Goal: Transaction & Acquisition: Purchase product/service

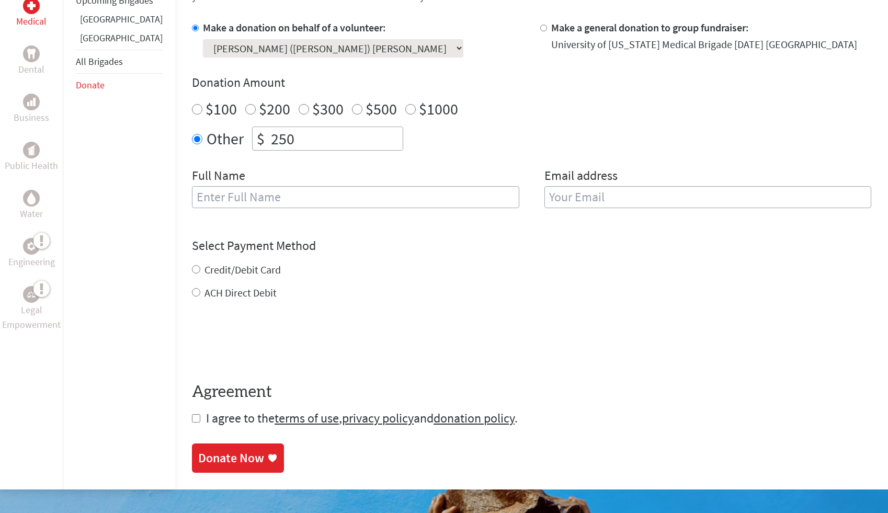
scroll to position [309, 0]
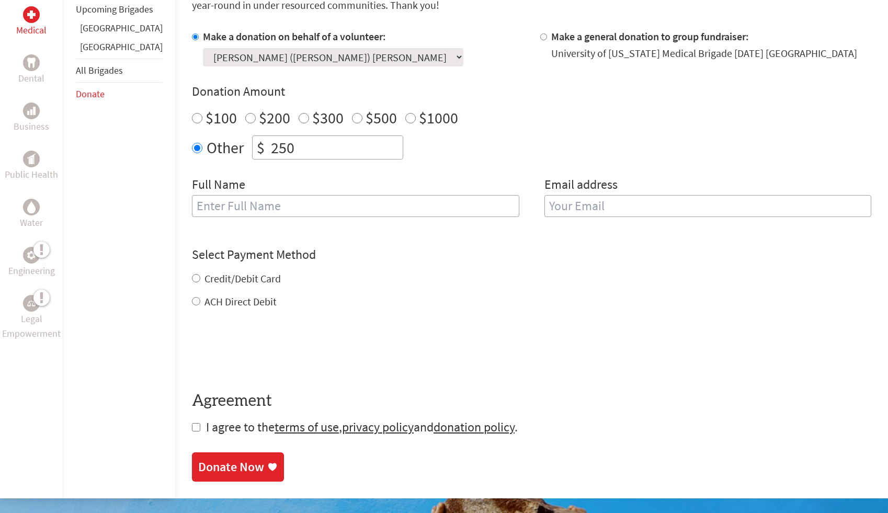
click at [269, 155] on input "250" at bounding box center [336, 147] width 134 height 23
click at [271, 155] on input "250" at bounding box center [336, 147] width 134 height 23
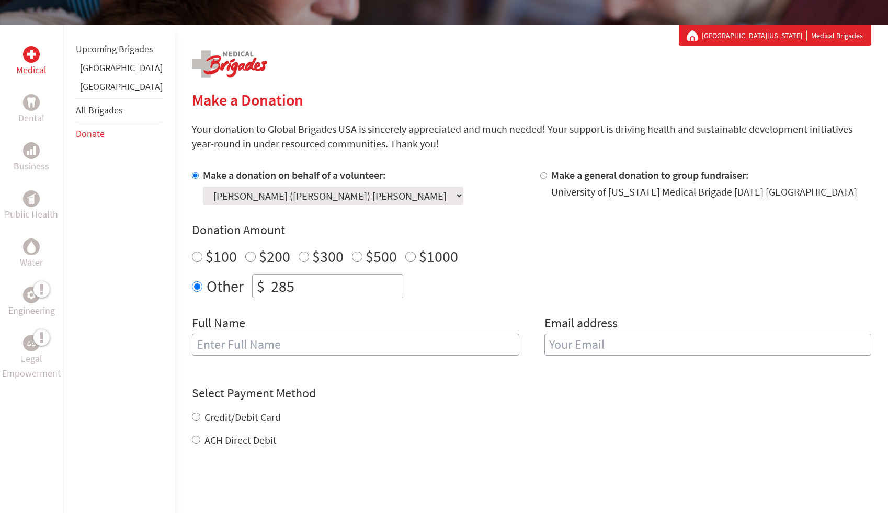
scroll to position [158, 0]
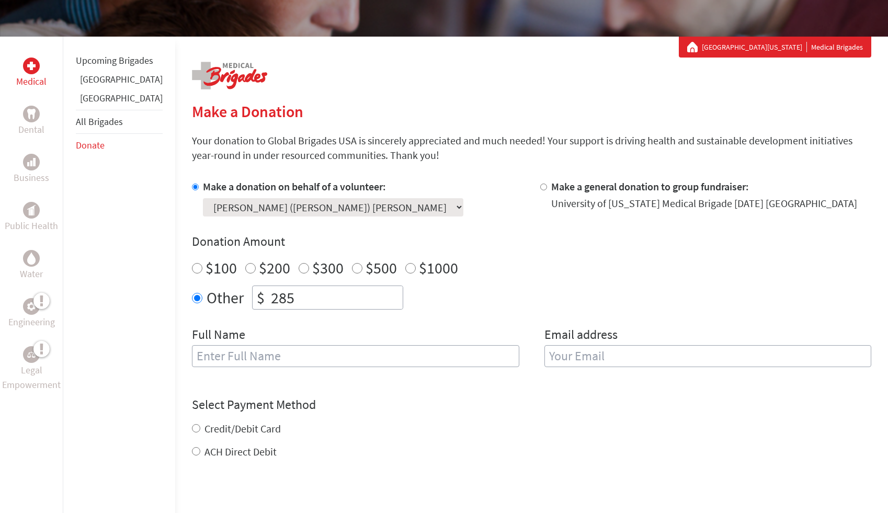
type input "285"
click at [405, 268] on input "$1000" at bounding box center [410, 268] width 10 height 10
radio input "true"
click at [293, 292] on input "285" at bounding box center [336, 297] width 134 height 23
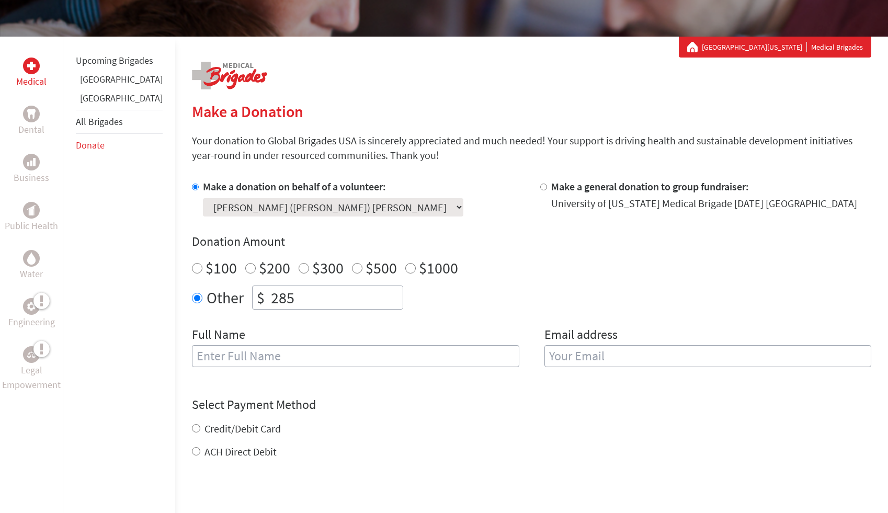
click at [293, 292] on input "285" at bounding box center [336, 297] width 134 height 23
type input "0"
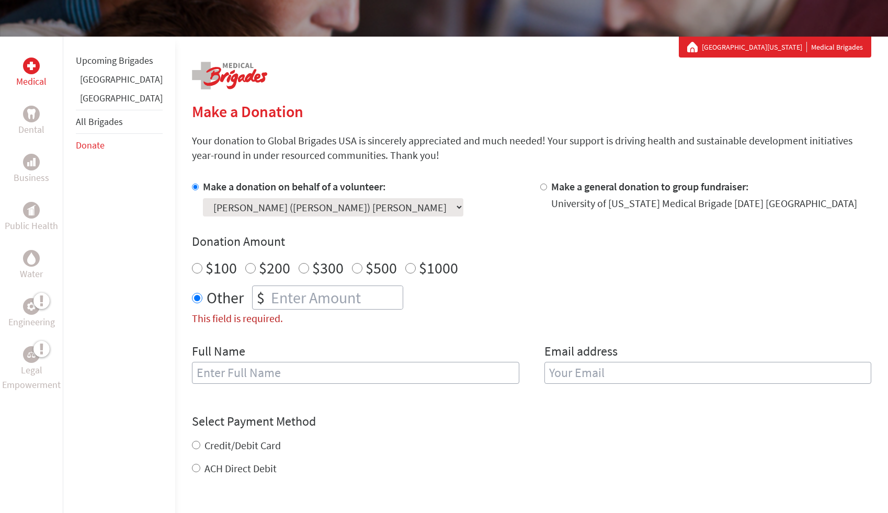
click at [192, 268] on input "$100" at bounding box center [197, 268] width 10 height 10
radio input "true"
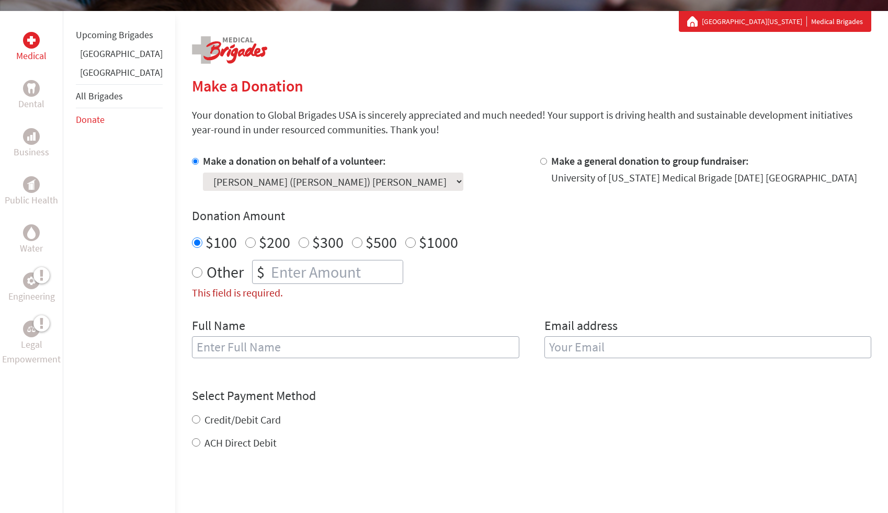
scroll to position [192, 0]
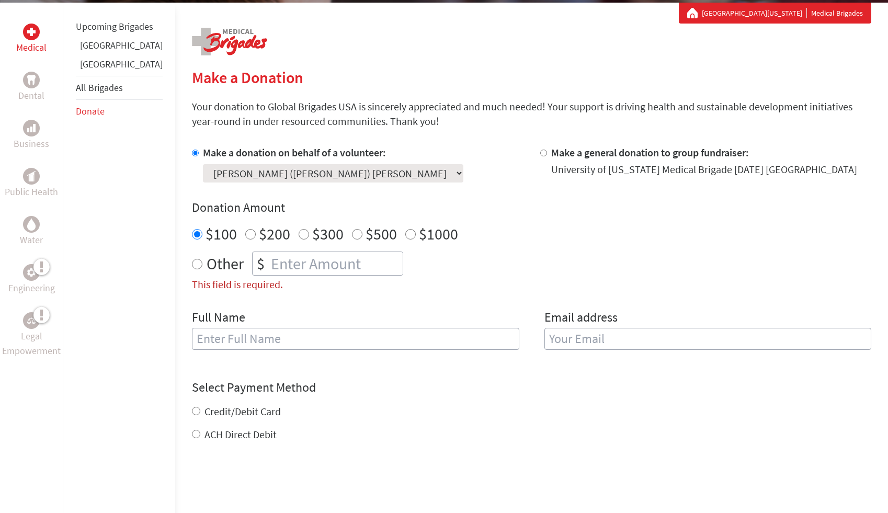
radio input "true"
click at [270, 271] on input "This field is required." at bounding box center [336, 263] width 134 height 23
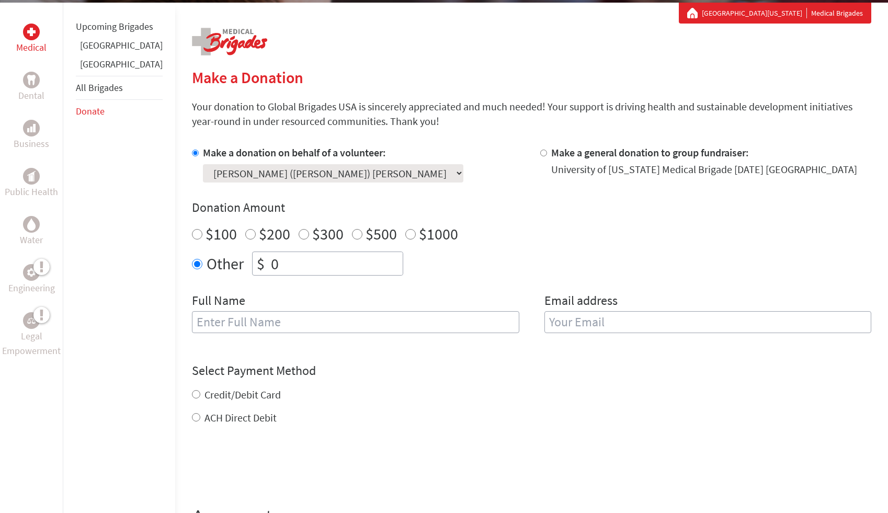
type input "0"
click at [192, 235] on input "$100" at bounding box center [197, 234] width 10 height 10
radio input "true"
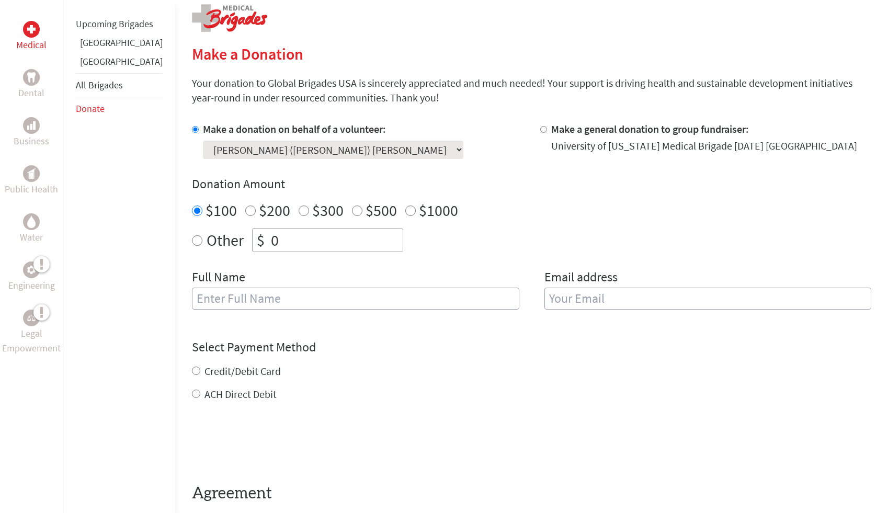
scroll to position [226, 0]
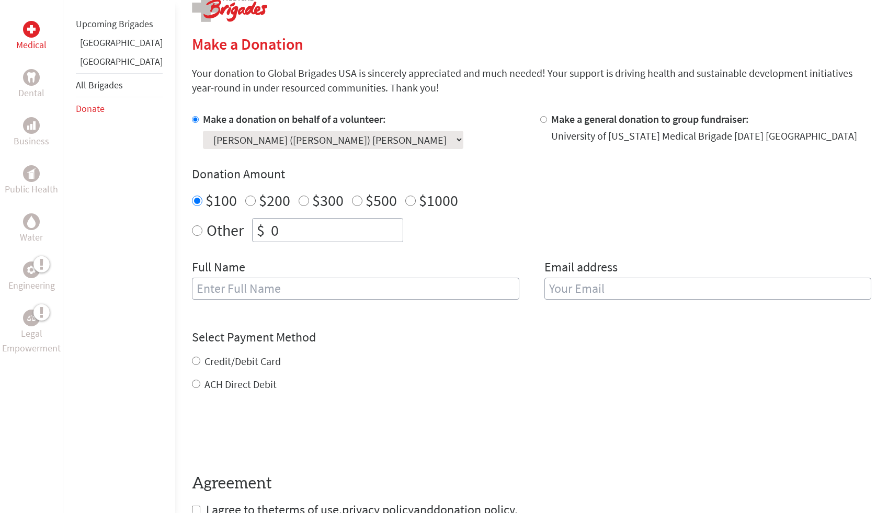
click at [259, 200] on label "$200" at bounding box center [274, 200] width 31 height 20
click at [245, 200] on input "$200" at bounding box center [250, 201] width 10 height 10
radio input "true"
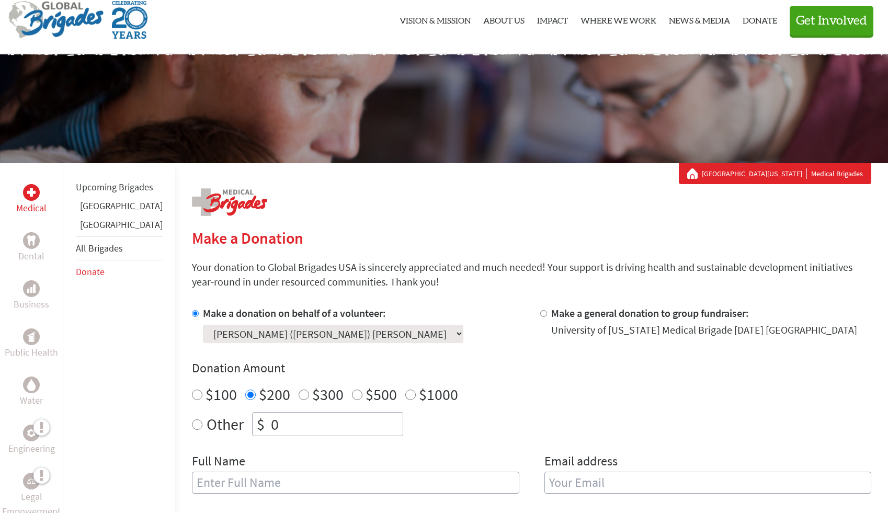
scroll to position [35, 0]
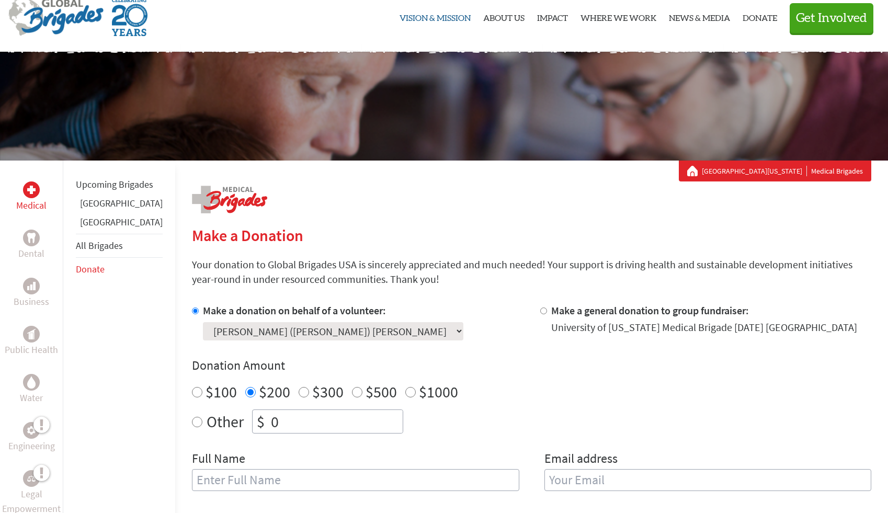
click at [445, 9] on link "Vision & Mission" at bounding box center [435, 16] width 71 height 54
